Goal: Information Seeking & Learning: Check status

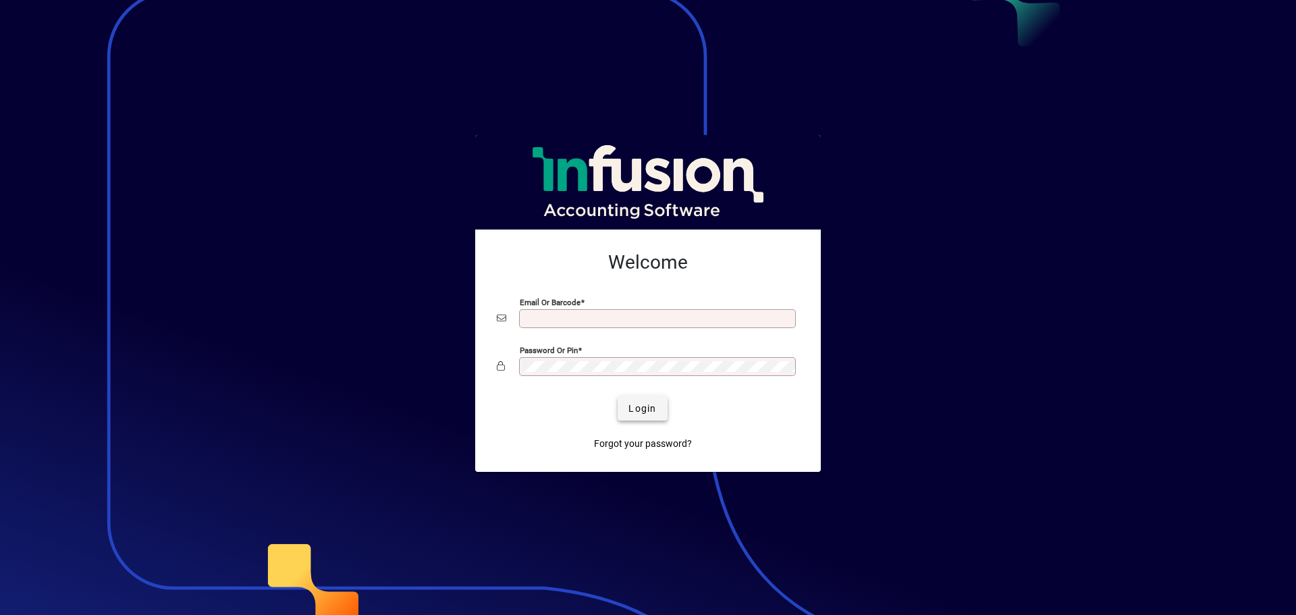
type input "**********"
click at [649, 408] on span "Login" at bounding box center [643, 409] width 28 height 14
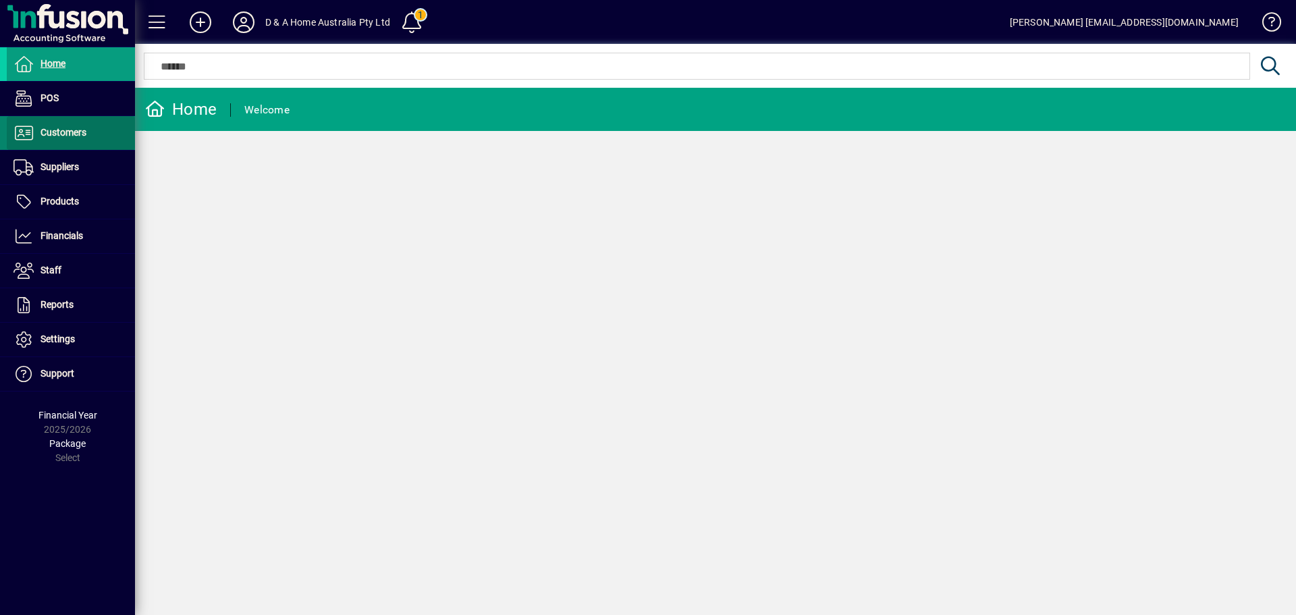
click at [69, 142] on span at bounding box center [71, 133] width 128 height 32
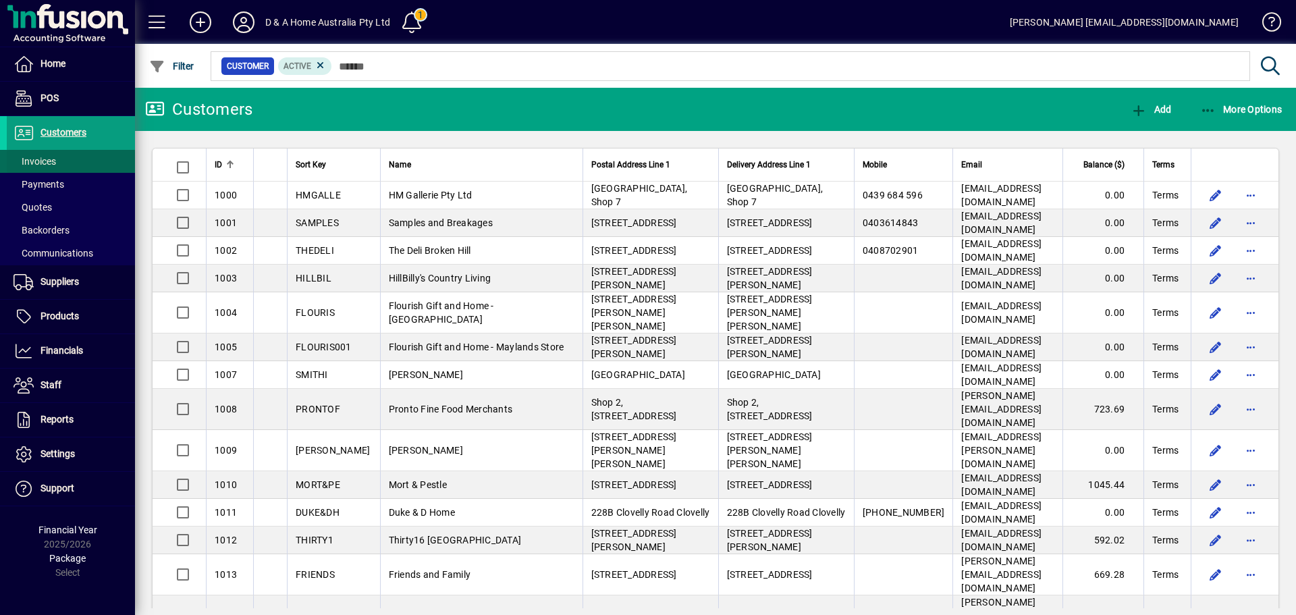
click at [57, 163] on span at bounding box center [71, 161] width 128 height 32
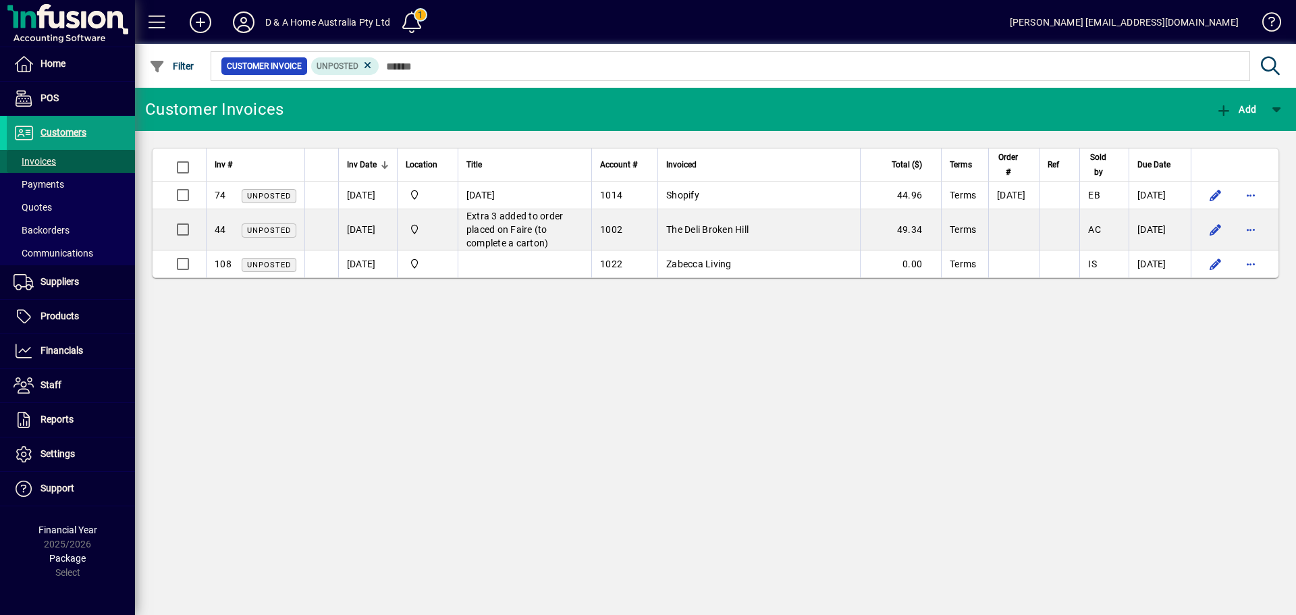
click at [42, 161] on span "Invoices" at bounding box center [35, 161] width 43 height 11
click at [53, 127] on span "Customers" at bounding box center [64, 132] width 46 height 11
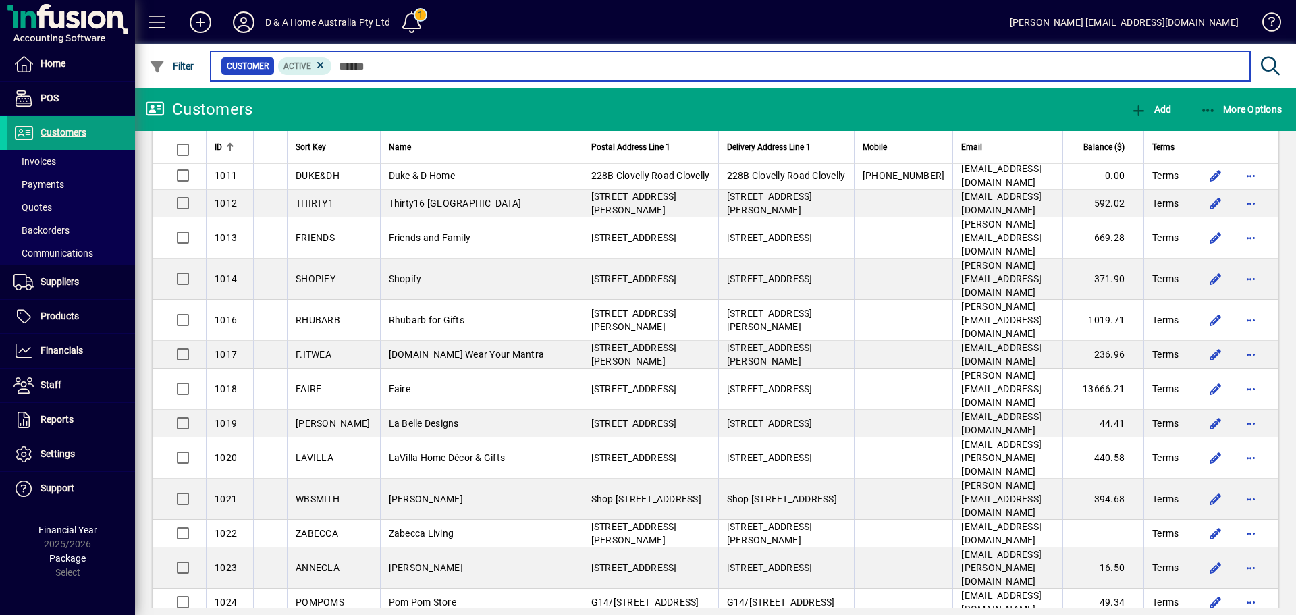
scroll to position [338, 0]
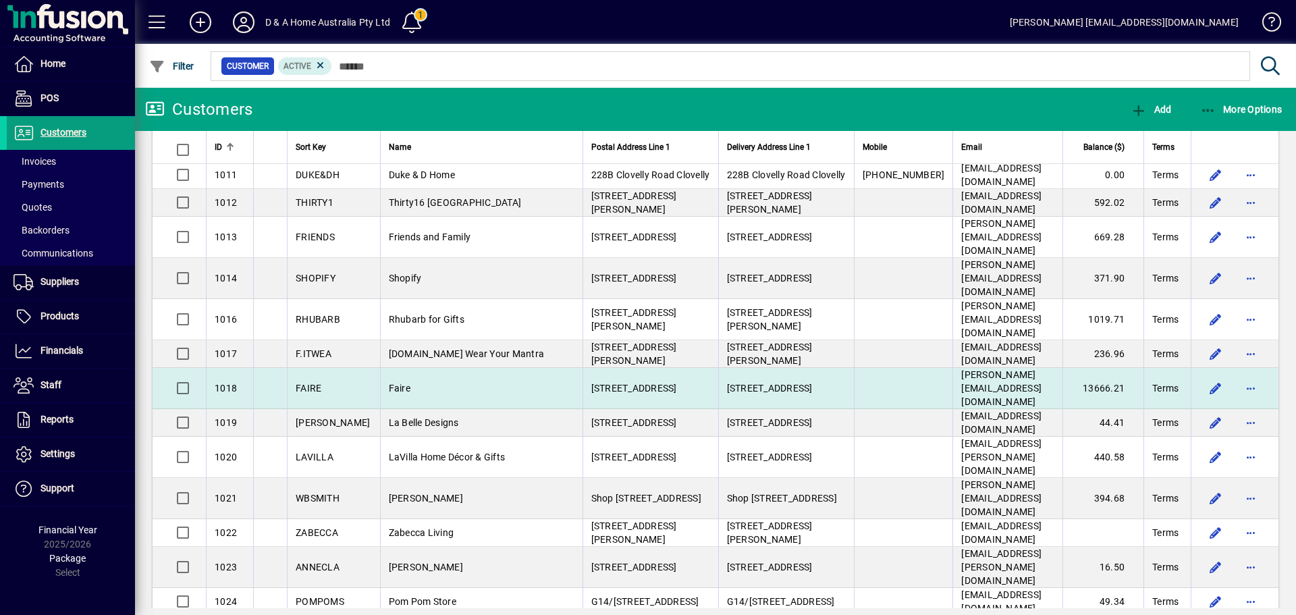
click at [409, 368] on td "Faire" at bounding box center [481, 388] width 203 height 41
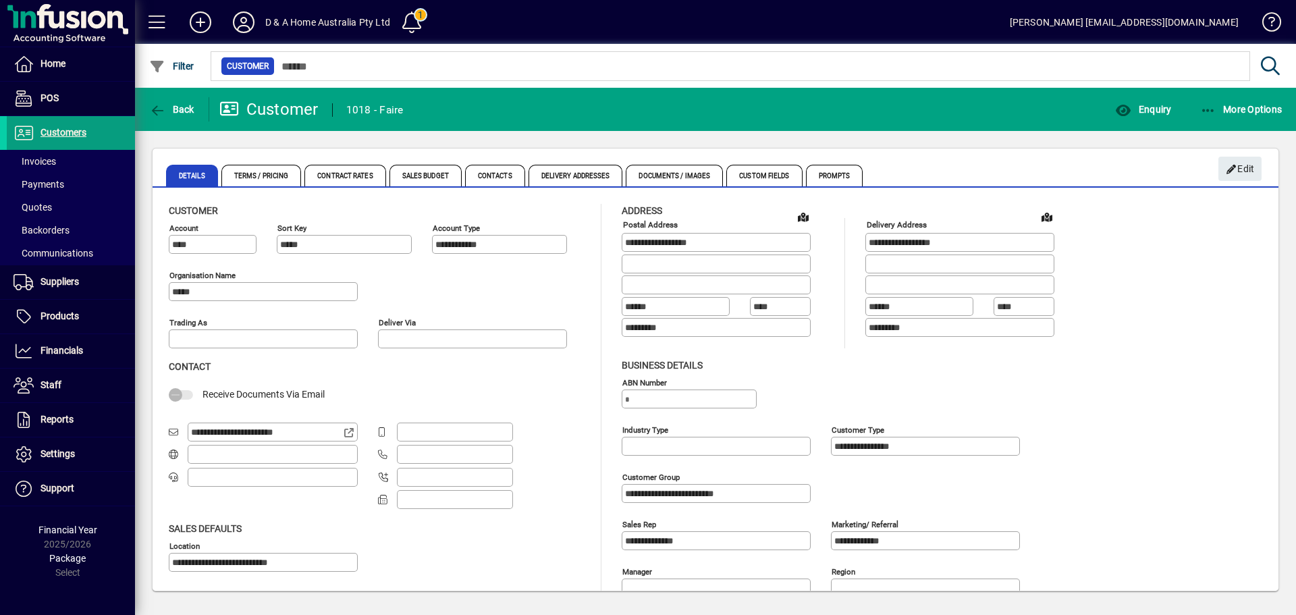
type input "**********"
click at [1251, 107] on span "More Options" at bounding box center [1241, 109] width 82 height 11
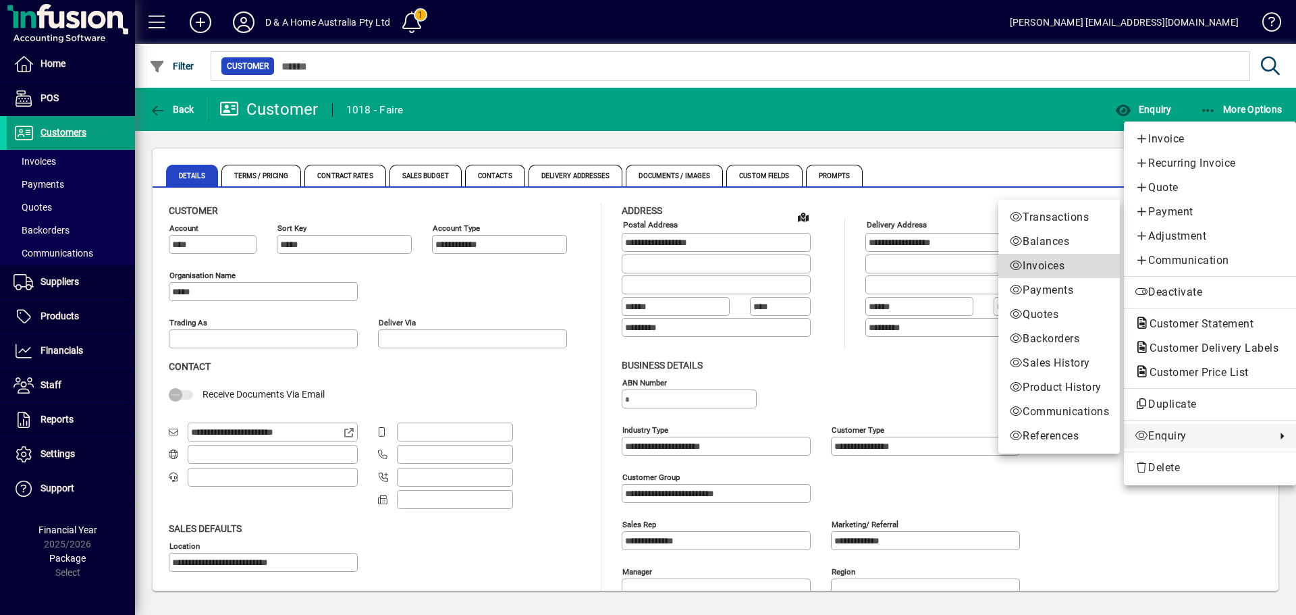
click at [1063, 262] on span "Invoices" at bounding box center [1059, 266] width 100 height 16
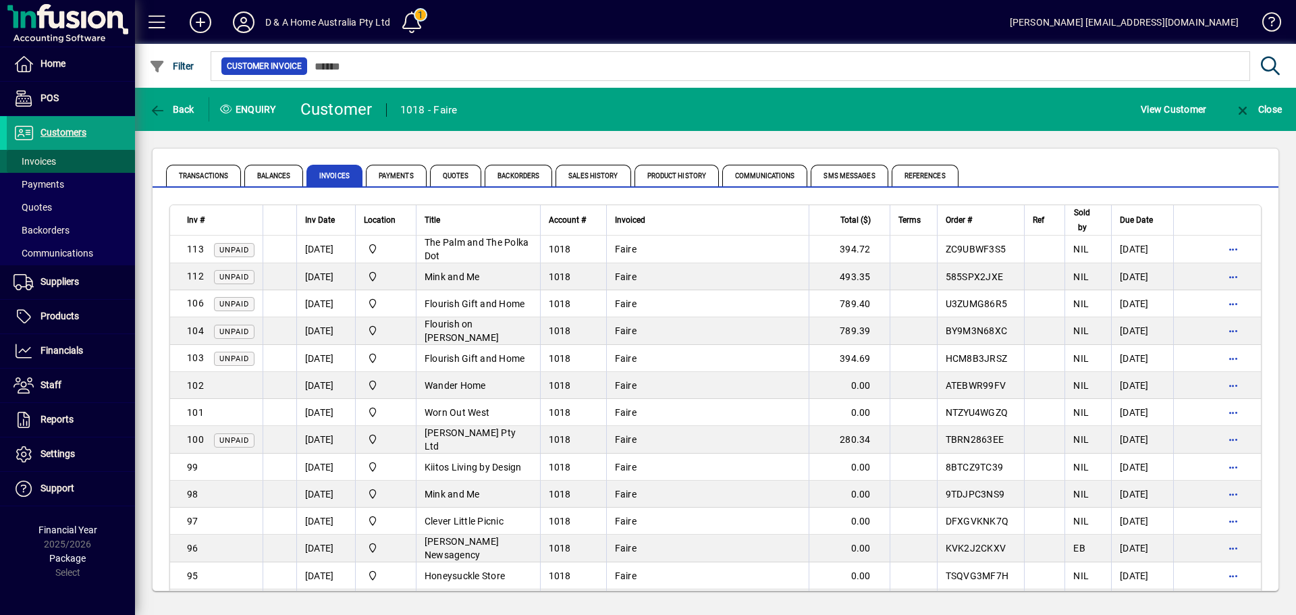
click at [40, 155] on span "Invoices" at bounding box center [31, 162] width 49 height 14
